Goal: Task Accomplishment & Management: Manage account settings

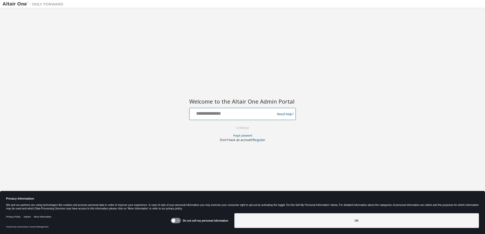
click at [237, 110] on input "text" at bounding box center [232, 112] width 83 height 7
type input "**********"
click at [231, 124] on button "Continue" at bounding box center [243, 128] width 24 height 8
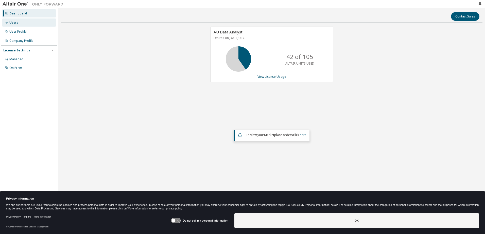
click at [13, 23] on div "Users" at bounding box center [13, 23] width 9 height 4
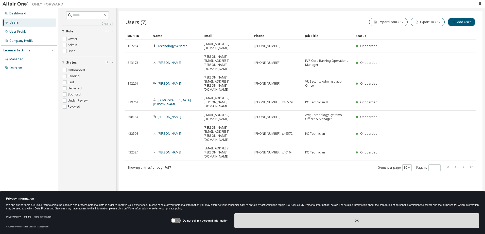
click at [367, 220] on button "OK" at bounding box center [356, 221] width 244 height 15
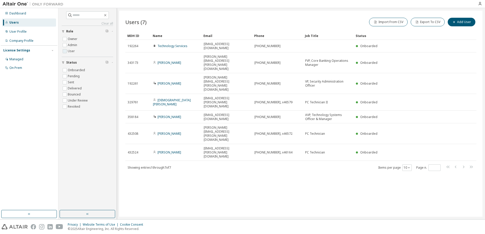
click at [74, 51] on label "User" at bounding box center [72, 51] width 8 height 6
click at [18, 57] on div "Managed" at bounding box center [16, 59] width 14 height 4
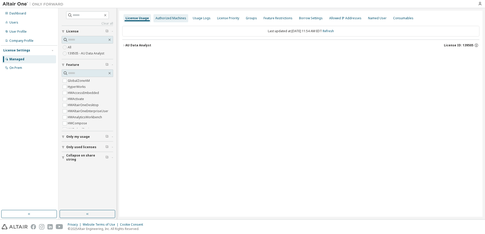
click at [162, 18] on div "Authorized Machines" at bounding box center [170, 18] width 31 height 4
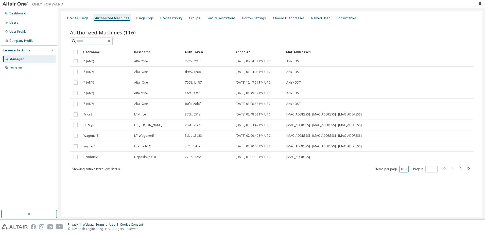
click at [406, 169] on icon "button" at bounding box center [406, 169] width 2 height 1
click at [405, 201] on div "100" at bounding box center [419, 201] width 41 height 6
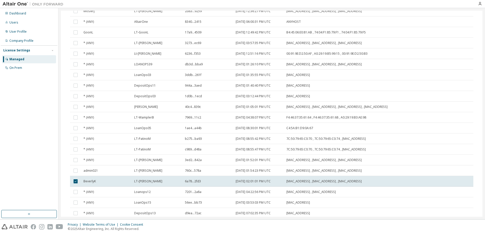
scroll to position [206, 0]
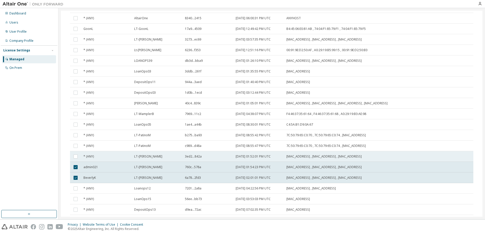
click at [97, 157] on div "* (ANY)" at bounding box center [106, 157] width 46 height 4
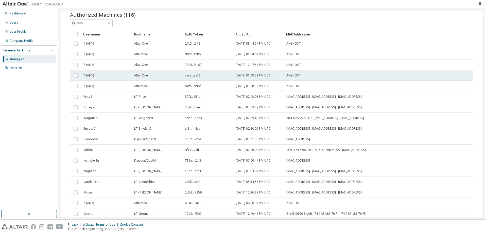
scroll to position [0, 0]
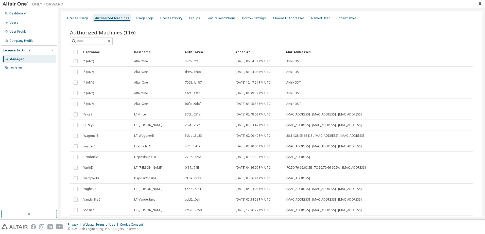
click at [146, 52] on div "Hostname" at bounding box center [157, 52] width 47 height 8
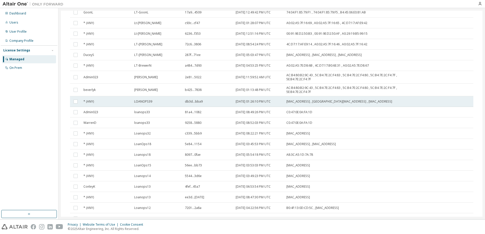
scroll to position [406, 0]
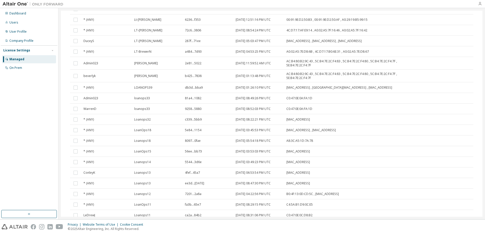
click at [480, 5] on icon "button" at bounding box center [480, 4] width 4 height 4
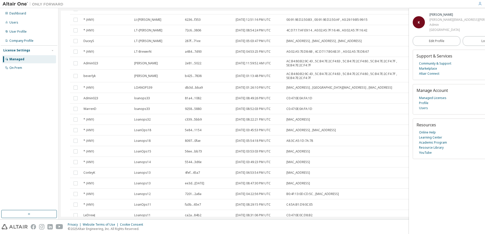
scroll to position [404, 0]
click at [481, 42] on span "Logout" at bounding box center [486, 41] width 10 height 5
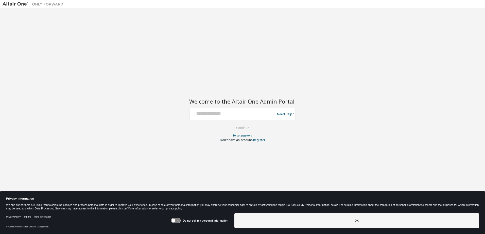
drag, startPoint x: 0, startPoint y: 0, endPoint x: 177, endPoint y: 220, distance: 282.4
click at [177, 220] on icon at bounding box center [175, 221] width 9 height 5
click at [179, 220] on icon at bounding box center [178, 221] width 4 height 4
click at [179, 220] on icon at bounding box center [175, 221] width 9 height 5
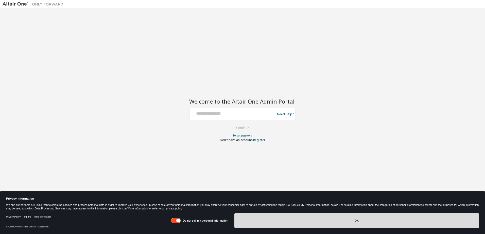
click at [350, 220] on button "OK" at bounding box center [356, 221] width 244 height 15
